Goal: Transaction & Acquisition: Purchase product/service

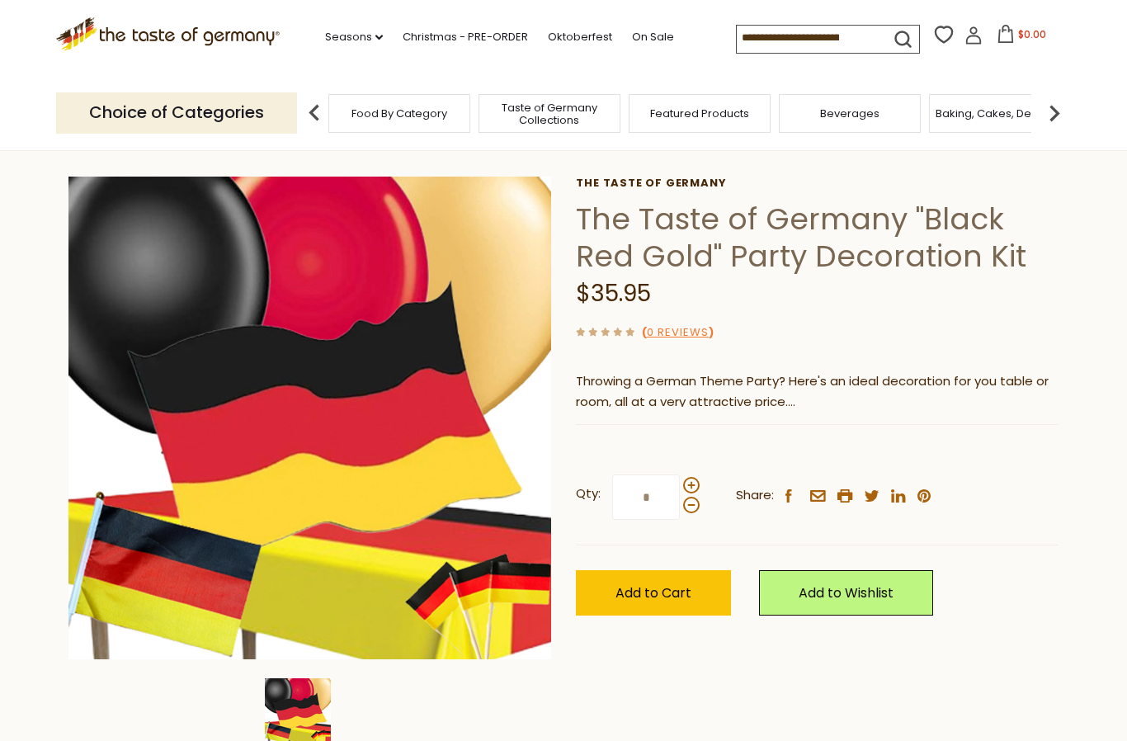
scroll to position [56, 0]
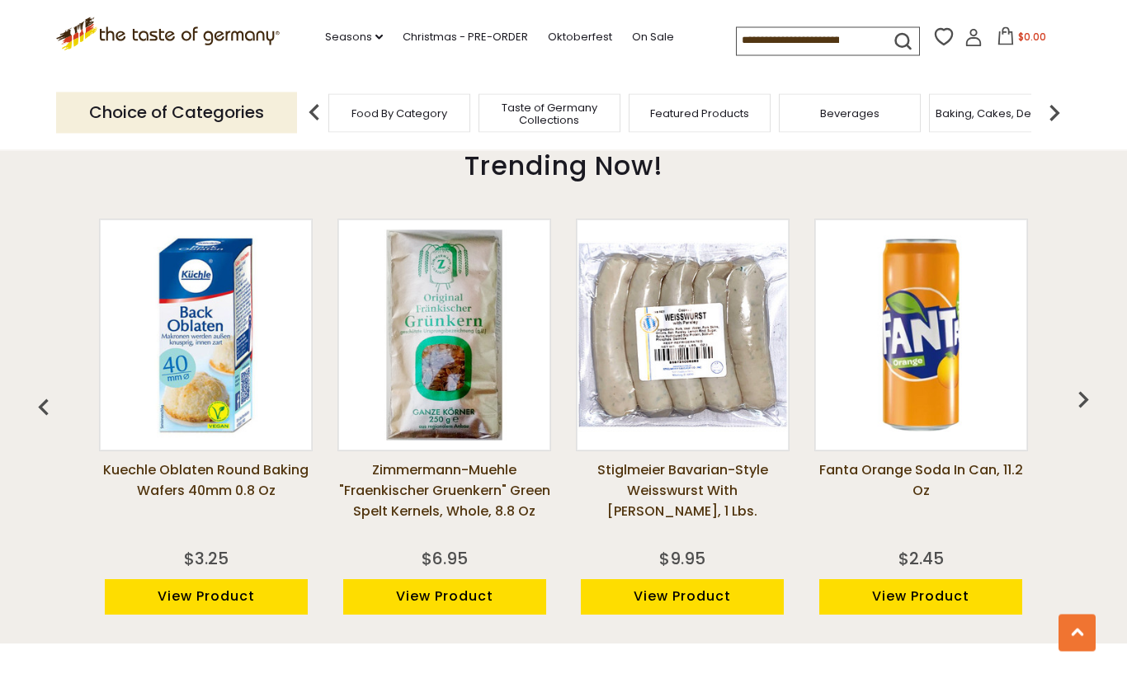
scroll to position [1153, 0]
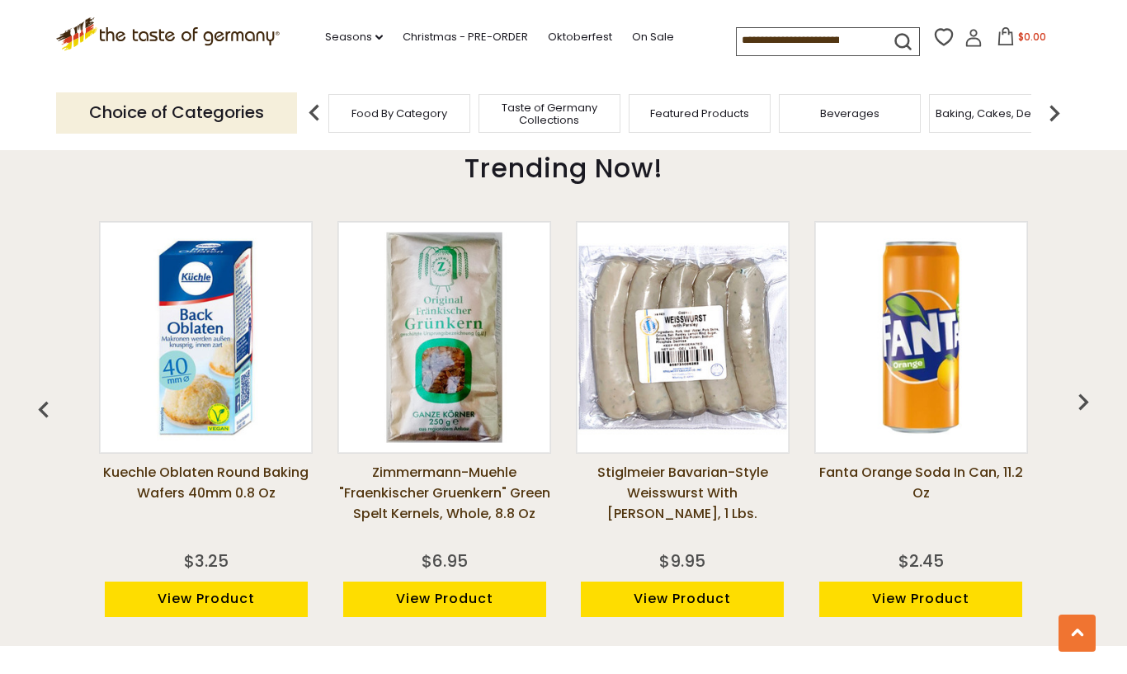
click at [702, 481] on link "Stiglmeier Bavarian-style Weisswurst with [PERSON_NAME], 1 lbs." at bounding box center [683, 503] width 214 height 83
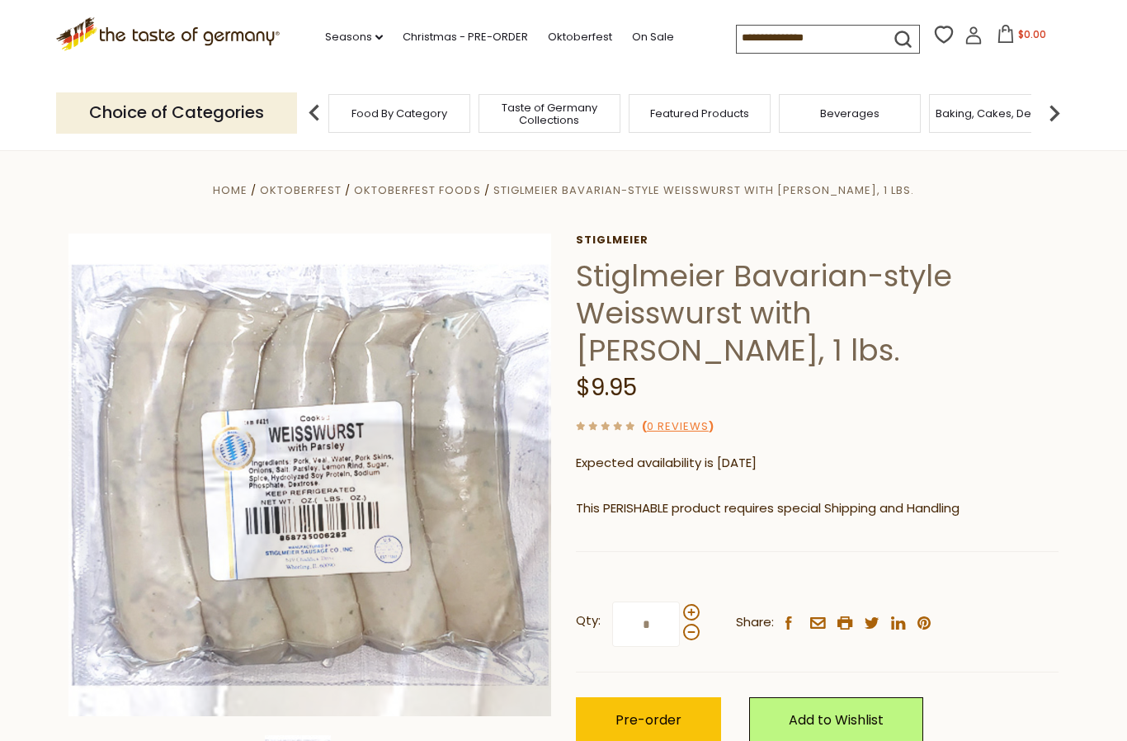
scroll to position [7, 0]
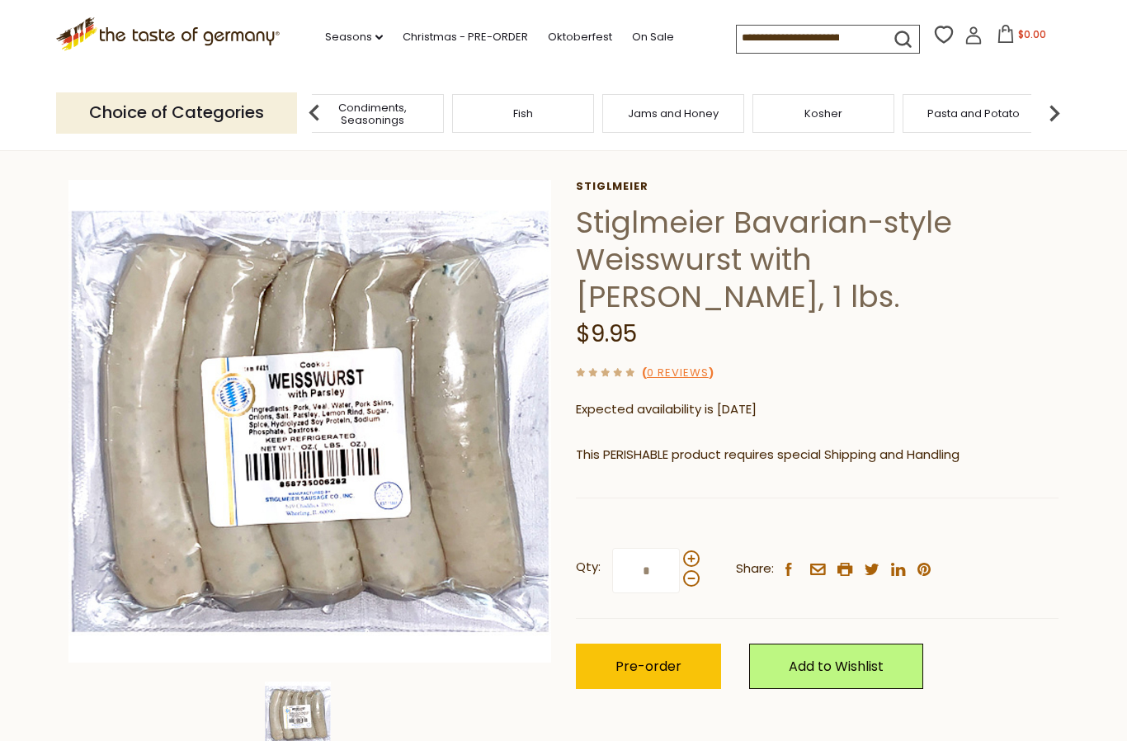
click at [946, 109] on div "Food By Category Taste of Germany Collections Featured Products [GEOGRAPHIC_DAT…" at bounding box center [974, 113] width 4956 height 39
click at [972, 114] on div "Food By Category Taste of Germany Collections Featured Products [GEOGRAPHIC_DAT…" at bounding box center [974, 113] width 4956 height 39
click at [737, 38] on input at bounding box center [806, 37] width 139 height 23
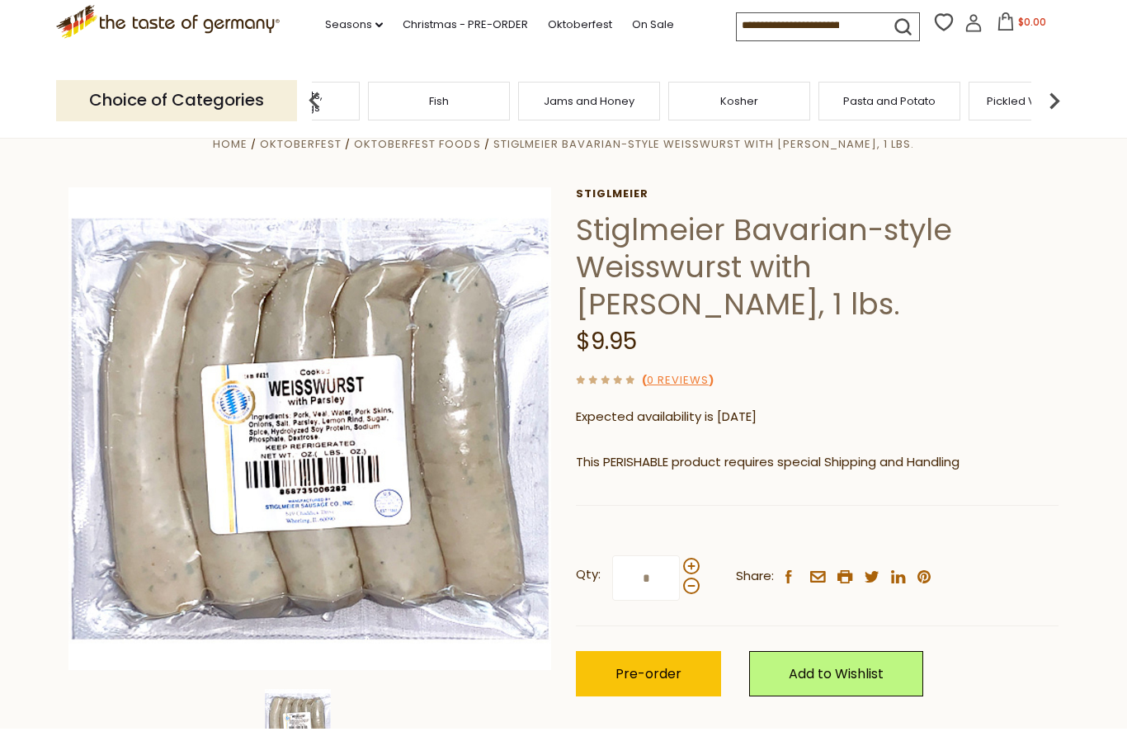
click at [308, 105] on img at bounding box center [314, 113] width 33 height 33
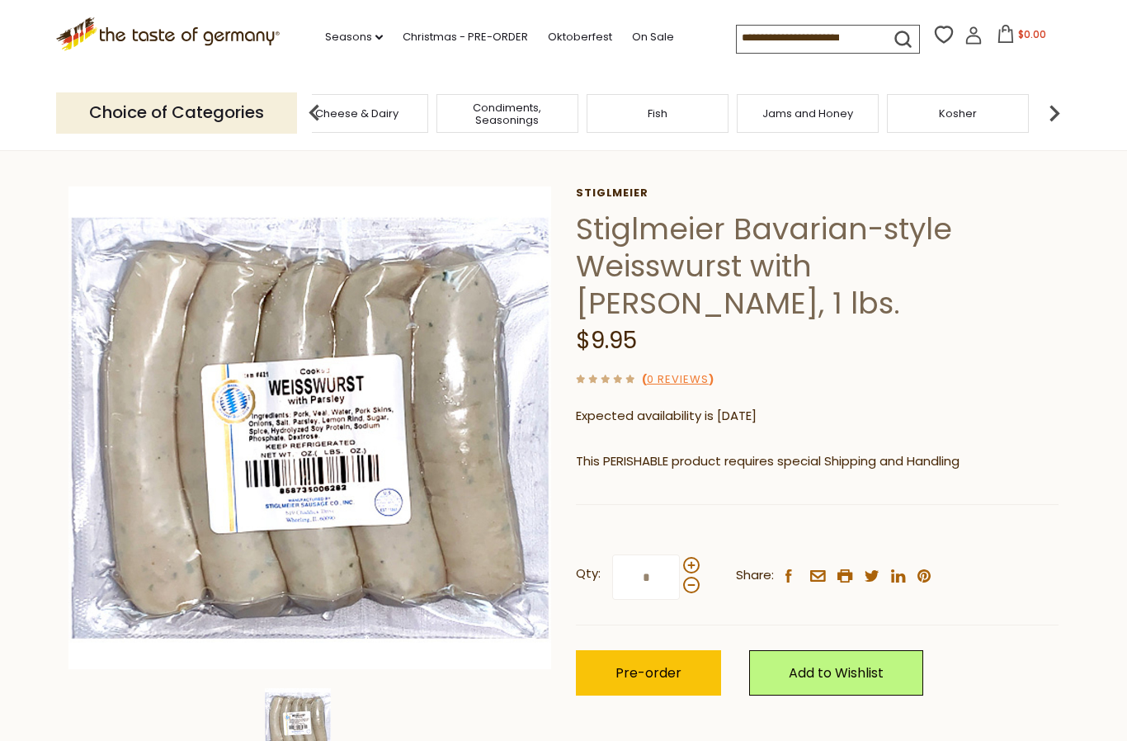
click at [441, 108] on span "Condiments, Seasonings" at bounding box center [507, 113] width 132 height 25
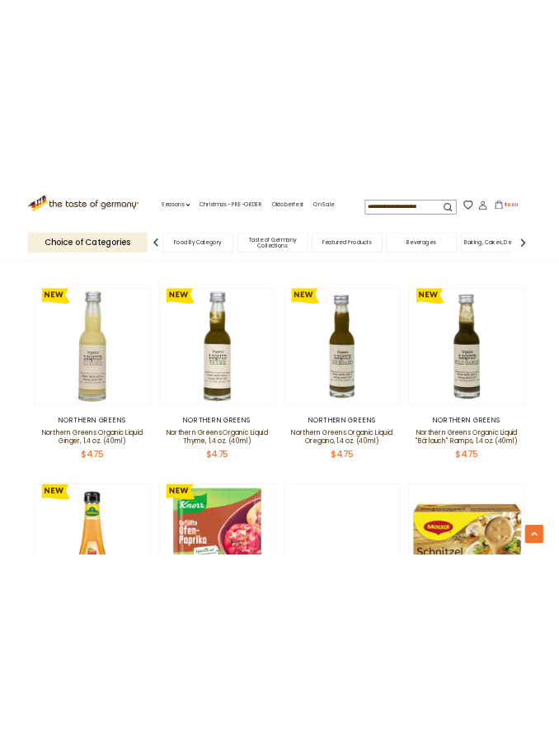
scroll to position [6432, 0]
